Goal: Task Accomplishment & Management: Complete application form

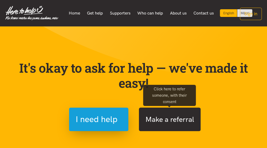
click at [166, 121] on button "Make a referral" at bounding box center [170, 118] width 62 height 23
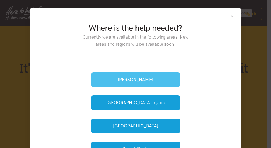
click at [145, 81] on button "[PERSON_NAME]" at bounding box center [136, 79] width 88 height 15
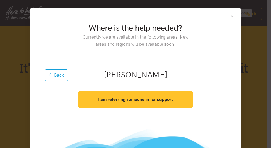
click at [135, 99] on strong "I am referring someone in for support" at bounding box center [135, 99] width 75 height 5
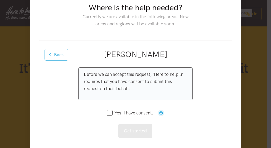
scroll to position [53, 0]
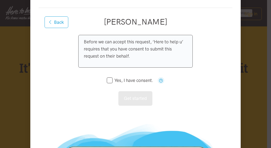
click at [109, 81] on input "Yes, I have consent." at bounding box center [130, 80] width 46 height 4
checkbox input "true"
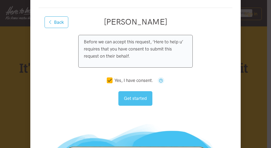
click at [138, 98] on button "Get started" at bounding box center [136, 98] width 34 height 15
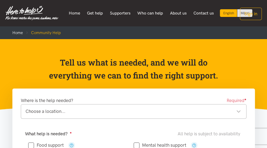
scroll to position [26, 0]
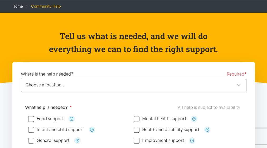
click at [147, 86] on div "Choose a location..." at bounding box center [134, 84] width 216 height 7
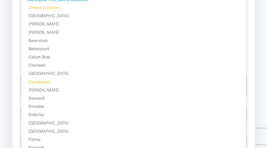
scroll to position [158, 0]
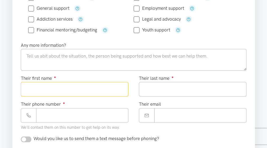
click at [55, 88] on input "Their first name ●" at bounding box center [75, 89] width 108 height 15
type input "*******"
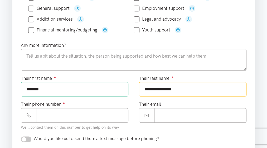
drag, startPoint x: 182, startPoint y: 87, endPoint x: 162, endPoint y: 100, distance: 23.4
click at [154, 89] on input "**********" at bounding box center [193, 89] width 108 height 15
type input "**********"
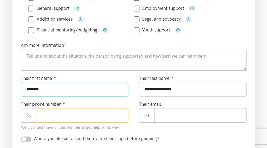
click at [56, 114] on input "Their phone number ●" at bounding box center [82, 115] width 92 height 15
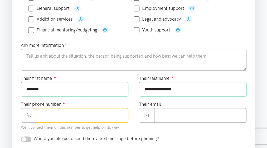
paste input "**********"
type input "**********"
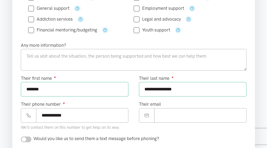
click at [185, 87] on input "**********" at bounding box center [193, 89] width 108 height 15
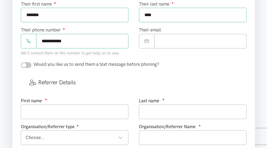
scroll to position [238, 0]
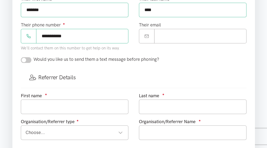
type input "****"
click at [24, 58] on input "checkbox" at bounding box center [26, 60] width 11 height 6
checkbox input "true"
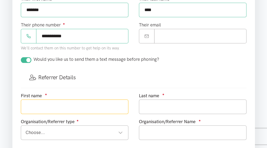
drag, startPoint x: 37, startPoint y: 102, endPoint x: 41, endPoint y: 103, distance: 3.9
click at [38, 102] on input "text" at bounding box center [75, 106] width 108 height 15
type input "[PERSON_NAME]"
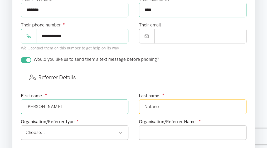
click at [56, 131] on div "Choose..." at bounding box center [74, 132] width 97 height 7
type input "Natano"
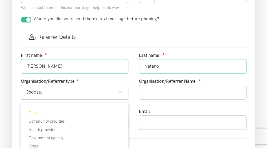
scroll to position [290, 0]
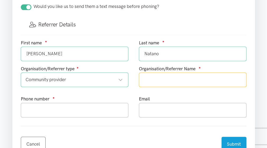
click at [153, 76] on input "text" at bounding box center [193, 79] width 108 height 15
type input "Matau mai Moana [DATE] program Kaute Pasifika Trust"
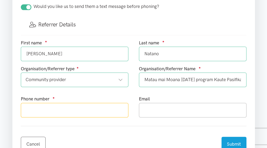
click at [28, 106] on input "text" at bounding box center [75, 110] width 108 height 15
type input "0211744018"
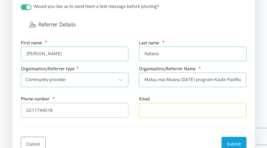
click at [149, 109] on input "text" at bounding box center [193, 110] width 108 height 15
type input "[PERSON_NAME][EMAIL_ADDRESS][DOMAIN_NAME]"
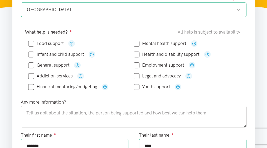
scroll to position [106, 0]
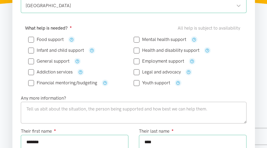
click at [31, 39] on input "Food support" at bounding box center [46, 39] width 36 height 4
checkbox input "true"
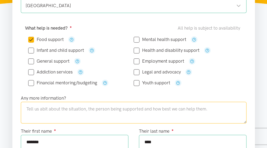
click at [46, 109] on textarea at bounding box center [134, 113] width 226 height 22
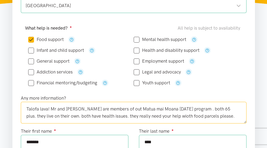
click at [125, 108] on textarea "Talofa lava! Mr and [PERSON_NAME] are members of out Matua mai Moana [DATE] pro…" at bounding box center [134, 113] width 226 height 22
click at [214, 107] on textarea "Talofa lava! Mr and [PERSON_NAME] are members of our Matua mai Moana [DATE] pro…" at bounding box center [134, 113] width 226 height 22
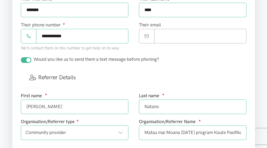
scroll to position [317, 0]
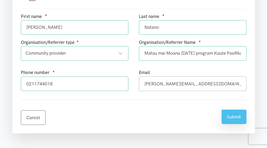
type textarea "Talofa lava! Mr and [PERSON_NAME] are members of our Matua mai Moana [DATE] pro…"
click at [235, 115] on button "Submit" at bounding box center [234, 116] width 25 height 15
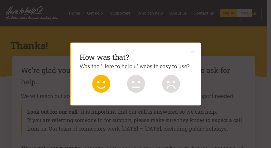
click at [102, 84] on icon at bounding box center [101, 84] width 18 height 18
